Goal: Task Accomplishment & Management: Use online tool/utility

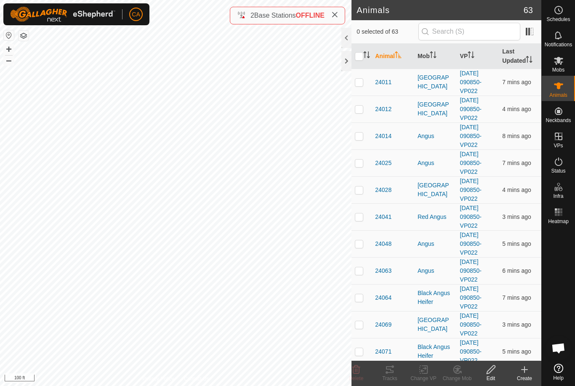
click at [359, 217] on p-checkbox at bounding box center [359, 216] width 8 height 7
checkbox input "true"
click at [359, 182] on td at bounding box center [361, 189] width 20 height 27
checkbox input "true"
click at [361, 138] on p-checkbox at bounding box center [359, 135] width 8 height 7
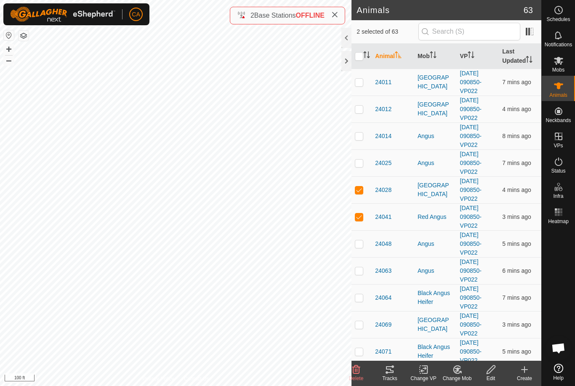
checkbox input "true"
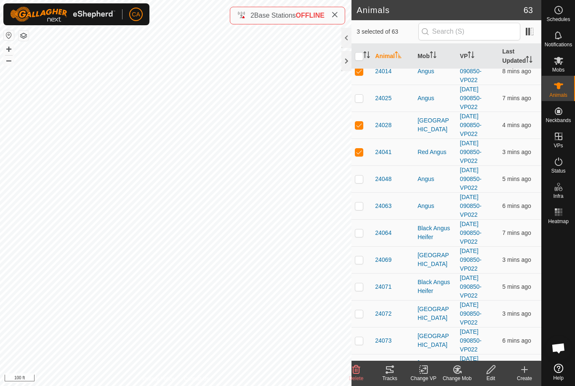
scroll to position [65, 0]
click at [361, 233] on p-checkbox at bounding box center [359, 232] width 8 height 7
checkbox input "true"
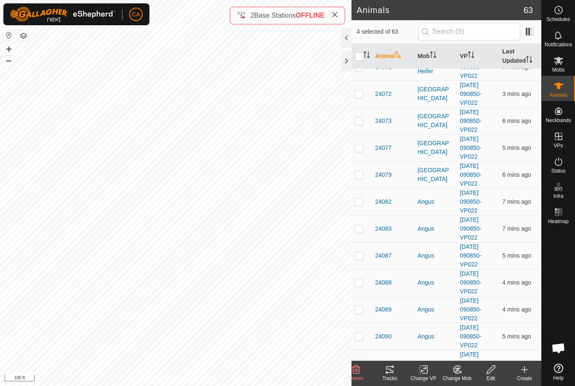
scroll to position [318, 0]
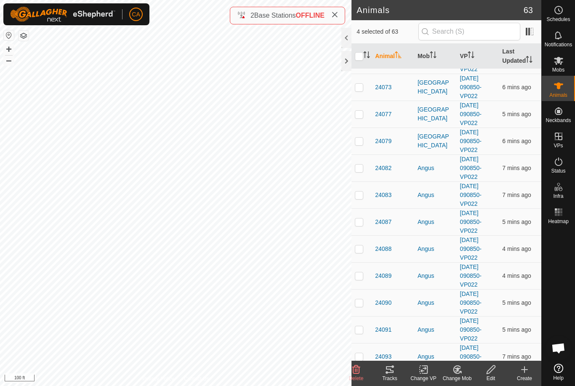
click at [362, 222] on p-checkbox at bounding box center [359, 221] width 8 height 7
checkbox input "true"
click at [357, 249] on p-checkbox at bounding box center [359, 248] width 8 height 7
checkbox input "true"
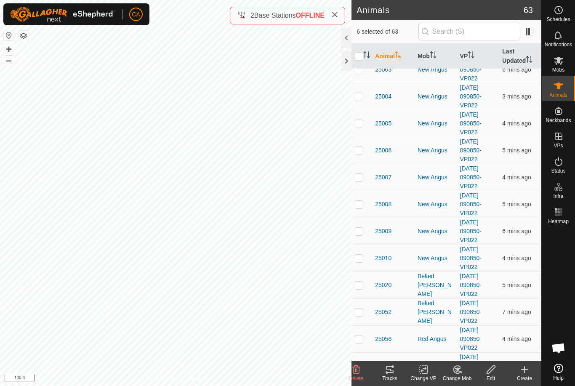
scroll to position [1160, 0]
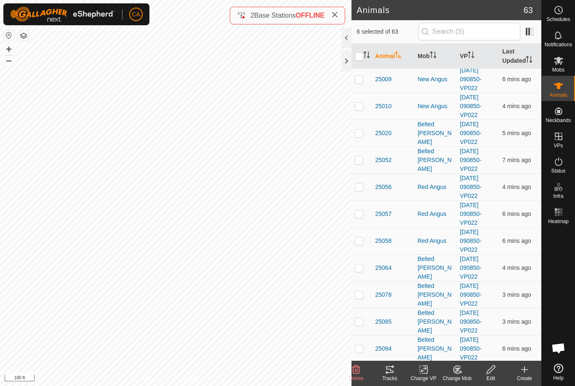
click at [362, 298] on td at bounding box center [361, 294] width 20 height 27
checkbox input "true"
click at [361, 322] on p-checkbox at bounding box center [359, 321] width 8 height 7
checkbox input "true"
click at [356, 342] on td at bounding box center [361, 348] width 20 height 27
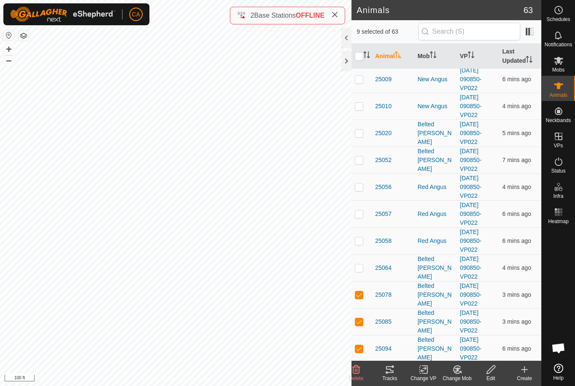
checkbox input "true"
click at [364, 106] on td at bounding box center [361, 106] width 20 height 27
checkbox input "true"
click at [363, 81] on p-checkbox at bounding box center [359, 79] width 8 height 7
click at [360, 85] on td at bounding box center [361, 79] width 20 height 27
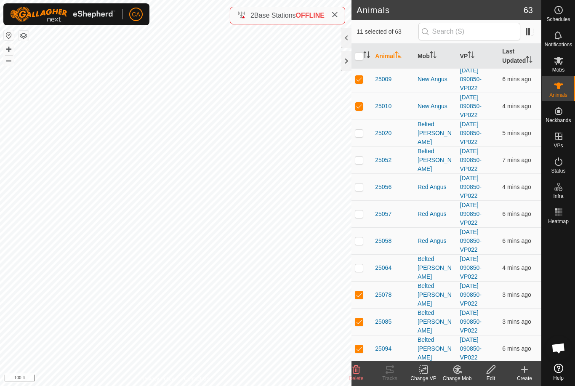
checkbox input "false"
click at [393, 374] on icon at bounding box center [389, 369] width 10 height 10
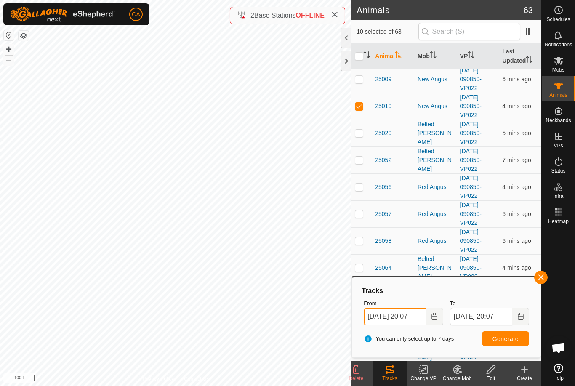
click at [400, 313] on input "[DATE] 20:07" at bounding box center [394, 316] width 62 height 18
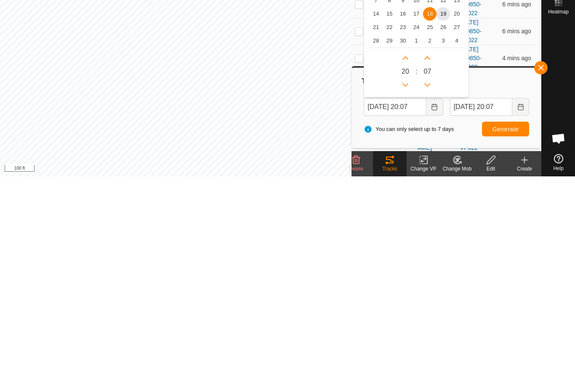
click at [413, 217] on span "17" at bounding box center [415, 223] width 13 height 13
type input "[DATE] 20:07"
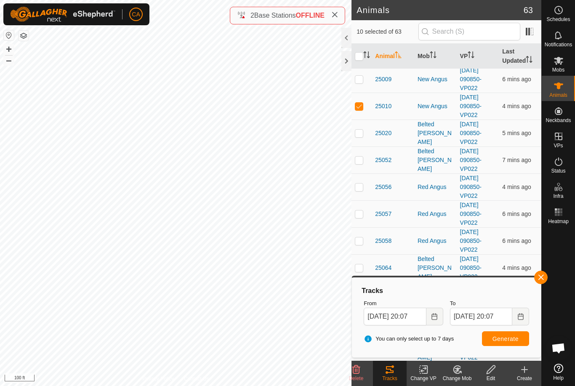
click at [514, 338] on span "Generate" at bounding box center [505, 338] width 26 height 7
click at [344, 65] on div at bounding box center [346, 61] width 10 height 20
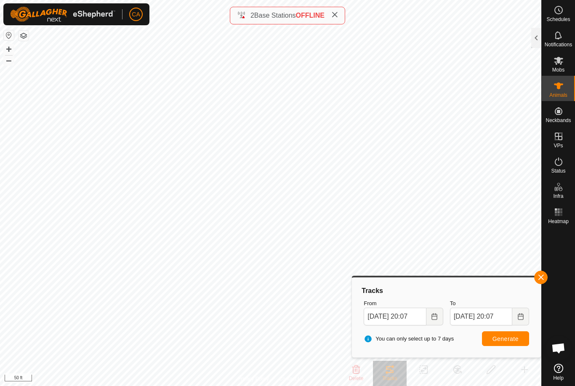
click at [538, 41] on div at bounding box center [536, 38] width 10 height 20
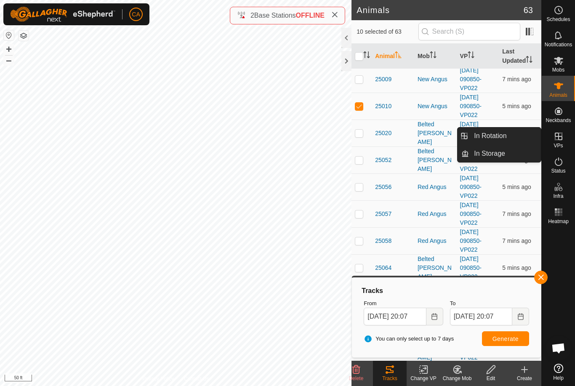
click at [513, 140] on link "In Rotation" at bounding box center [505, 135] width 72 height 17
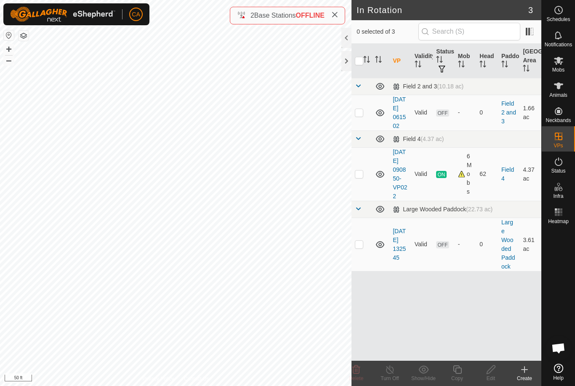
click at [348, 67] on div at bounding box center [346, 61] width 10 height 20
